Goal: Obtain resource: Obtain resource

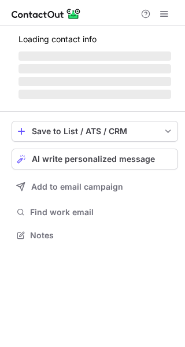
scroll to position [6, 6]
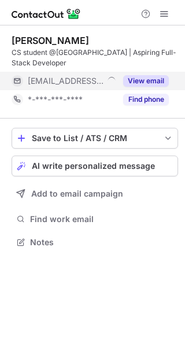
click at [150, 75] on button "View email" at bounding box center [146, 81] width 46 height 12
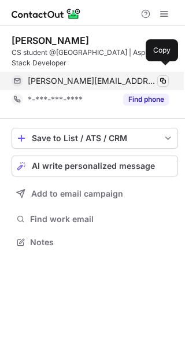
click at [165, 76] on span at bounding box center [162, 80] width 9 height 9
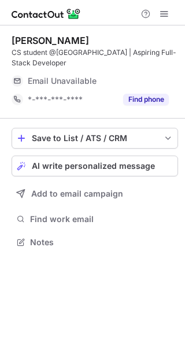
scroll to position [223, 185]
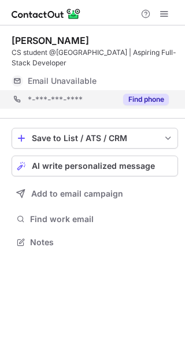
click at [169, 93] on div "*-***-***-**** Find phone" at bounding box center [95, 99] width 167 height 19
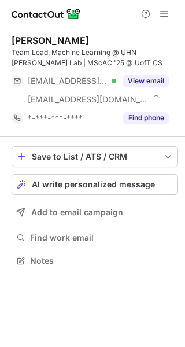
scroll to position [252, 185]
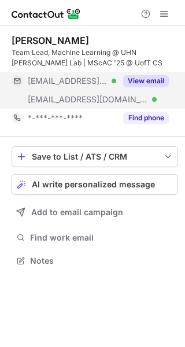
click at [153, 76] on button "View email" at bounding box center [146, 81] width 46 height 12
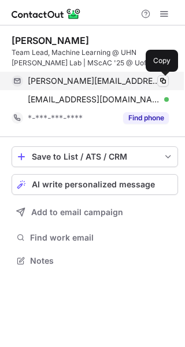
click at [161, 80] on span at bounding box center [162, 80] width 9 height 9
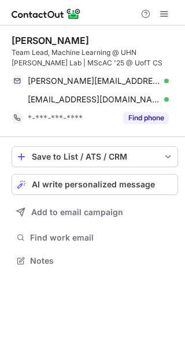
scroll to position [252, 185]
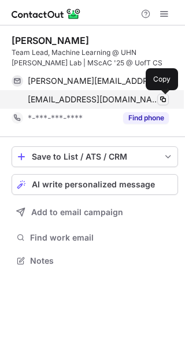
click at [158, 97] on span at bounding box center [162, 99] width 9 height 9
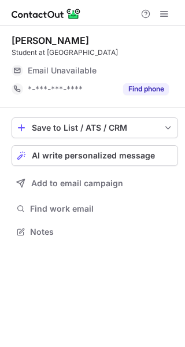
scroll to position [6, 6]
click at [73, 73] on span "Email Unavailable" at bounding box center [62, 70] width 69 height 10
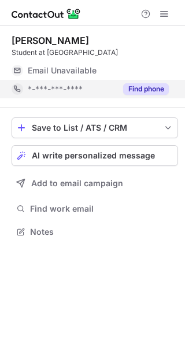
click at [157, 90] on button "Find phone" at bounding box center [146, 89] width 46 height 12
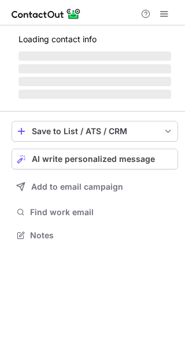
scroll to position [6, 6]
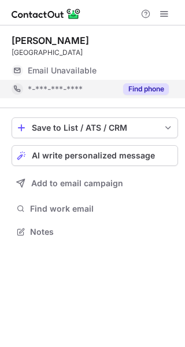
click at [150, 86] on button "Find phone" at bounding box center [146, 89] width 46 height 12
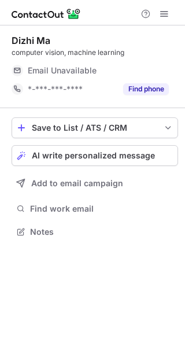
scroll to position [6, 6]
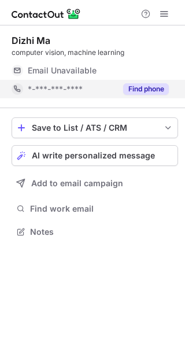
click at [146, 86] on button "Find phone" at bounding box center [146, 89] width 46 height 12
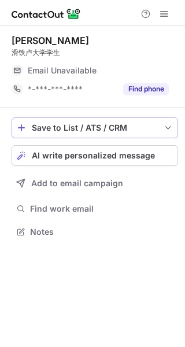
scroll to position [6, 6]
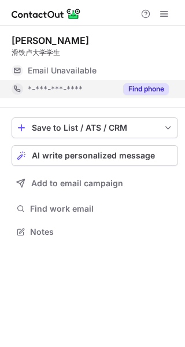
click at [132, 91] on button "Find phone" at bounding box center [146, 89] width 46 height 12
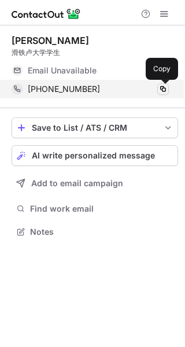
click at [160, 92] on span at bounding box center [162, 88] width 9 height 9
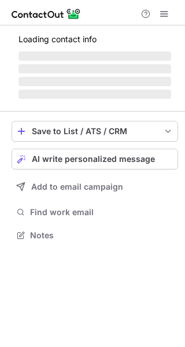
scroll to position [6, 6]
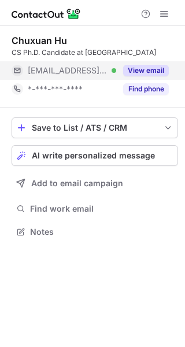
click at [149, 72] on button "View email" at bounding box center [146, 71] width 46 height 12
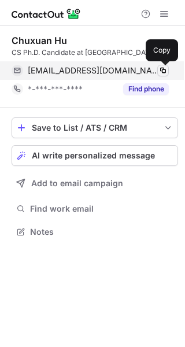
click at [164, 69] on span at bounding box center [162, 70] width 9 height 9
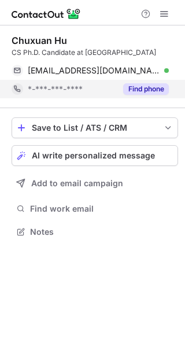
click at [145, 94] on button "Find phone" at bounding box center [146, 89] width 46 height 12
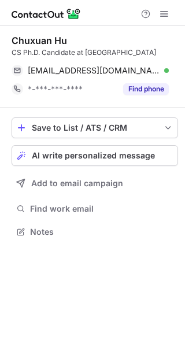
scroll to position [223, 185]
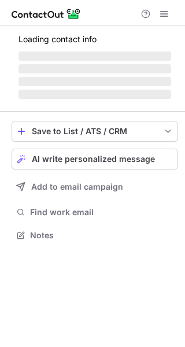
scroll to position [6, 6]
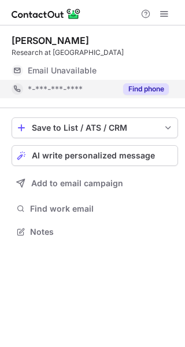
click at [141, 86] on button "Find phone" at bounding box center [146, 89] width 46 height 12
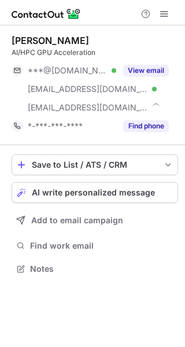
scroll to position [260, 185]
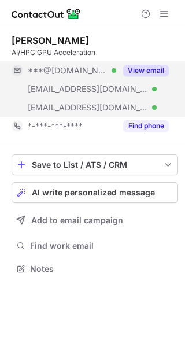
click at [164, 66] on button "View email" at bounding box center [146, 71] width 46 height 12
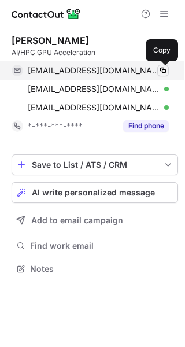
click at [164, 67] on span at bounding box center [162, 70] width 9 height 9
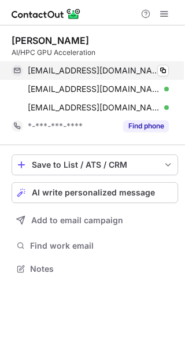
scroll to position [260, 185]
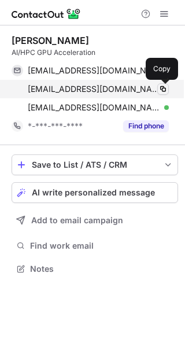
click at [161, 91] on span at bounding box center [162, 88] width 9 height 9
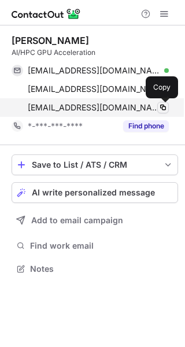
click at [164, 108] on span at bounding box center [162, 107] width 9 height 9
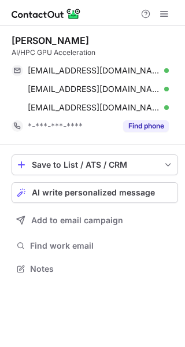
scroll to position [260, 185]
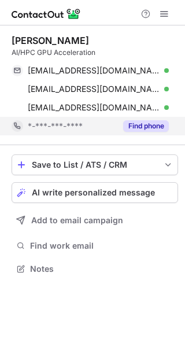
click at [134, 123] on button "Find phone" at bounding box center [146, 126] width 46 height 12
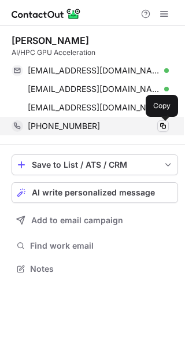
click at [162, 129] on span at bounding box center [162, 125] width 9 height 9
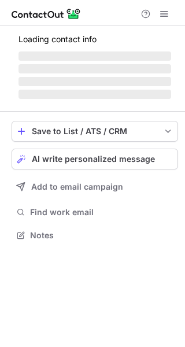
scroll to position [242, 185]
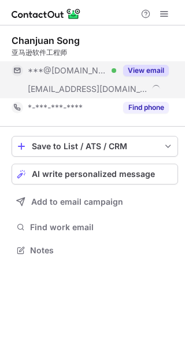
click at [153, 65] on button "View email" at bounding box center [146, 71] width 46 height 12
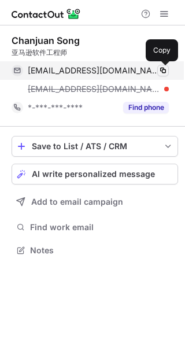
click at [164, 69] on span at bounding box center [162, 70] width 9 height 9
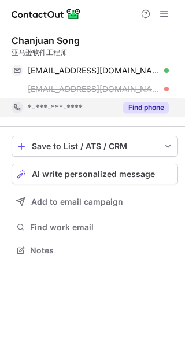
click at [162, 109] on button "Find phone" at bounding box center [146, 108] width 46 height 12
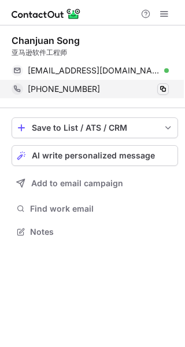
click at [166, 110] on div "Save to List / ATS / CRM List Select Lever Connect Greenhouse Connect Salesforc…" at bounding box center [95, 178] width 167 height 141
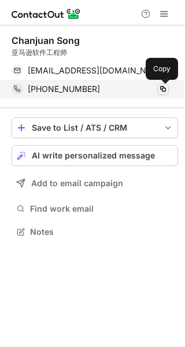
click at [162, 86] on span at bounding box center [162, 88] width 9 height 9
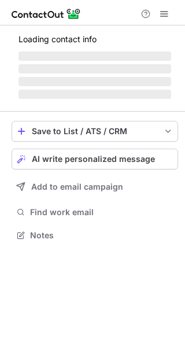
scroll to position [6, 6]
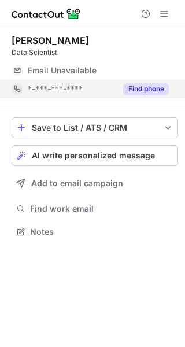
click at [147, 90] on button "Find phone" at bounding box center [146, 89] width 46 height 12
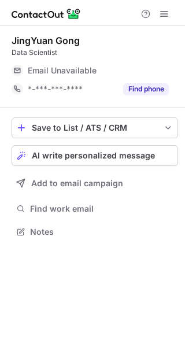
scroll to position [6, 6]
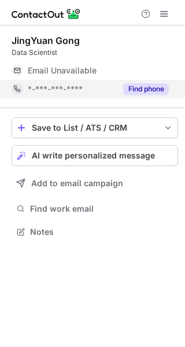
click at [144, 93] on button "Find phone" at bounding box center [146, 89] width 46 height 12
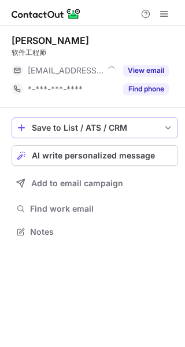
scroll to position [6, 6]
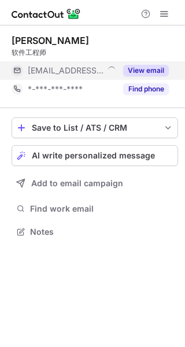
click at [147, 74] on button "View email" at bounding box center [146, 71] width 46 height 12
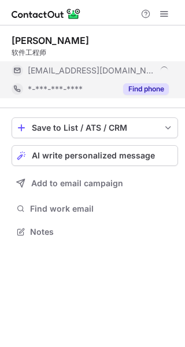
click at [155, 86] on button "Find phone" at bounding box center [146, 89] width 46 height 12
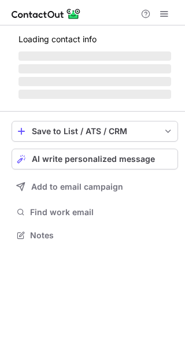
scroll to position [6, 6]
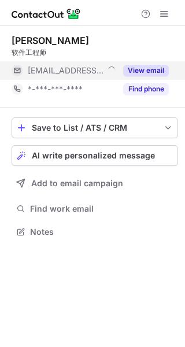
click at [157, 70] on button "View email" at bounding box center [146, 71] width 46 height 12
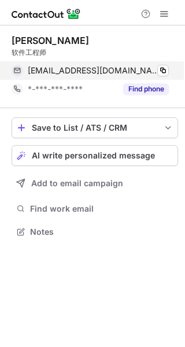
click at [169, 69] on div "zchong@opentext.com Verified Copy" at bounding box center [90, 70] width 157 height 19
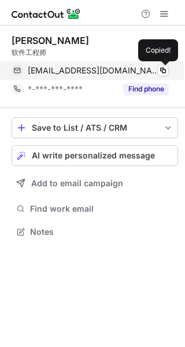
click at [169, 69] on div "zchong@opentext.com Verified Copied!" at bounding box center [90, 70] width 157 height 19
click at [162, 69] on span at bounding box center [162, 70] width 9 height 9
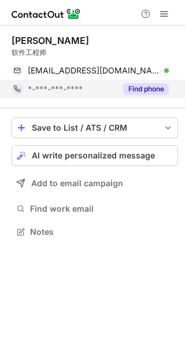
click at [131, 86] on button "Find phone" at bounding box center [146, 89] width 46 height 12
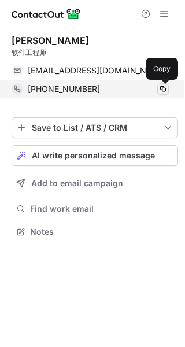
click at [162, 91] on span at bounding box center [162, 88] width 9 height 9
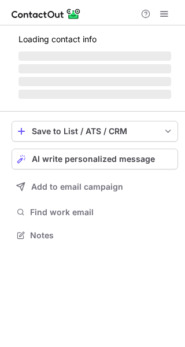
scroll to position [6, 6]
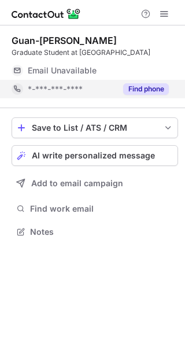
click at [147, 88] on button "Find phone" at bounding box center [146, 89] width 46 height 12
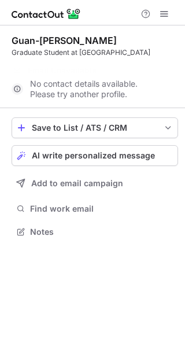
scroll to position [205, 185]
